Goal: Obtain resource: Obtain resource

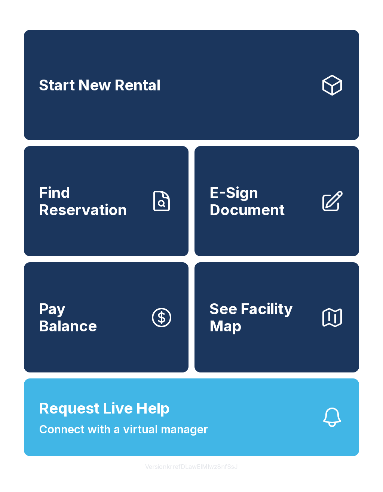
click at [297, 200] on span "E-Sign Document" at bounding box center [261, 201] width 105 height 34
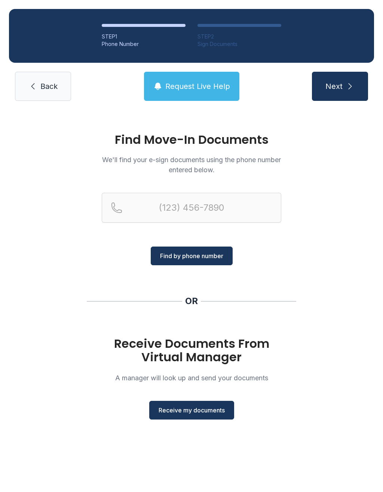
click at [102, 283] on div "Find Move-In Documents We'll find your e-sign documents using the phone number …" at bounding box center [191, 280] width 383 height 340
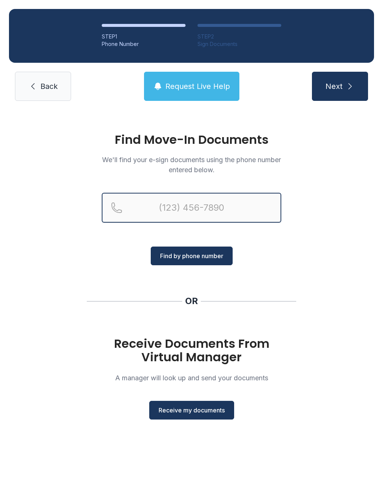
click at [110, 208] on input "Reservation phone number" at bounding box center [191, 208] width 179 height 30
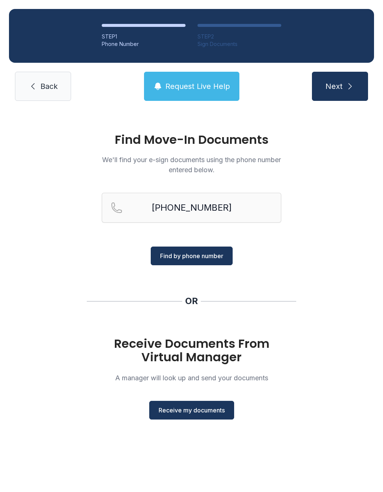
click at [197, 258] on span "Find by phone number" at bounding box center [191, 256] width 63 height 9
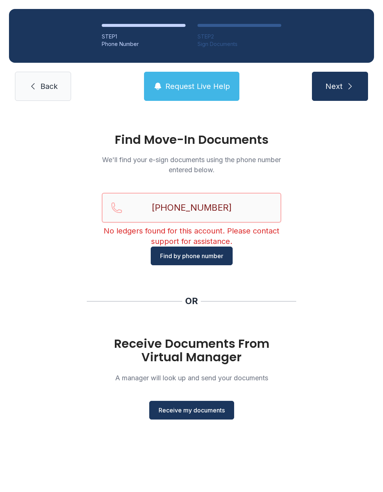
click at [141, 209] on input "[PHONE_NUMBER]" at bounding box center [191, 208] width 179 height 30
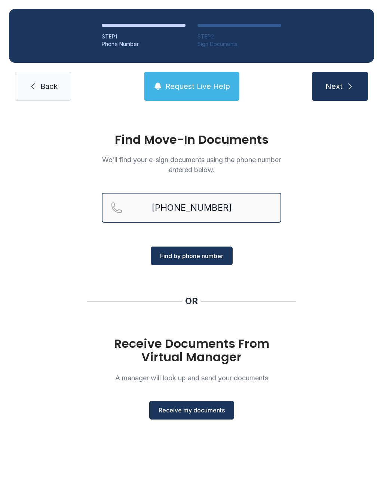
type input "[PHONE_NUMBER]"
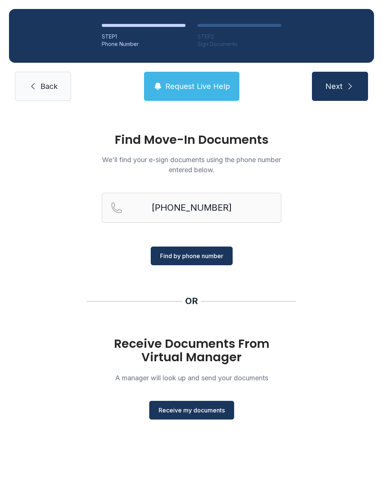
click at [187, 256] on span "Find by phone number" at bounding box center [191, 256] width 63 height 9
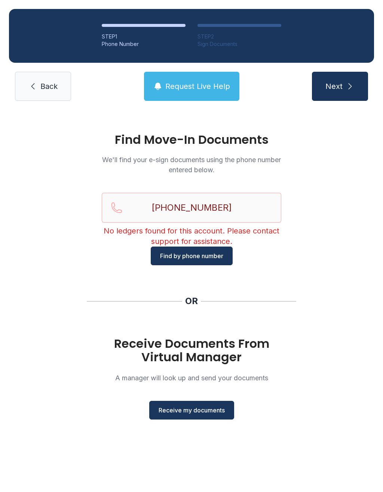
click at [185, 409] on span "Receive my documents" at bounding box center [192, 410] width 66 height 9
